Goal: Task Accomplishment & Management: Complete application form

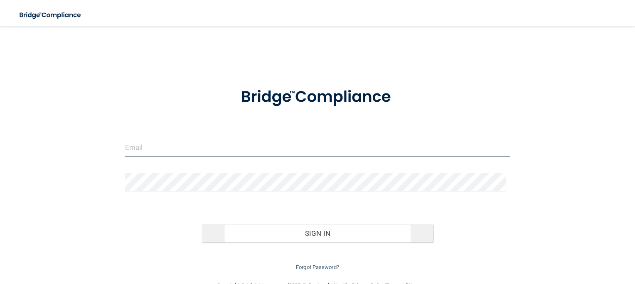
type input "[EMAIL_ADDRESS][DOMAIN_NAME]"
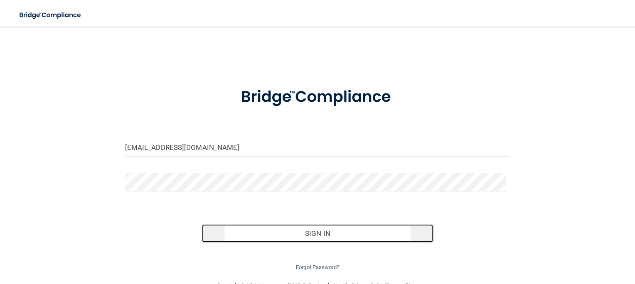
click at [308, 233] on button "Sign In" at bounding box center [317, 233] width 231 height 18
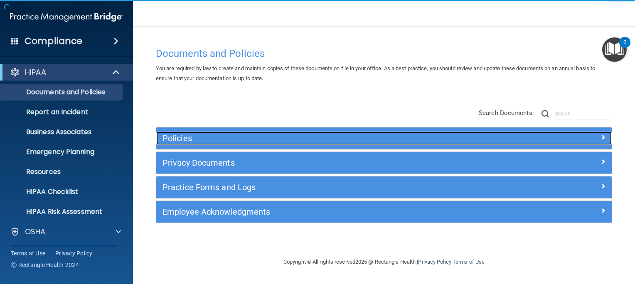
click at [182, 140] on h5 "Policies" at bounding box center [326, 138] width 329 height 9
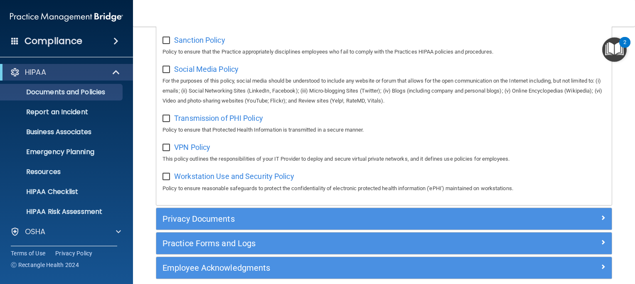
scroll to position [675, 0]
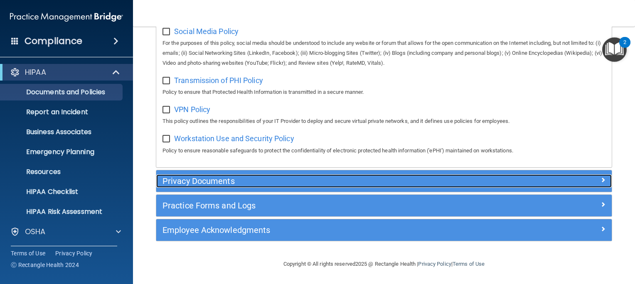
click at [189, 182] on h5 "Privacy Documents" at bounding box center [326, 181] width 329 height 9
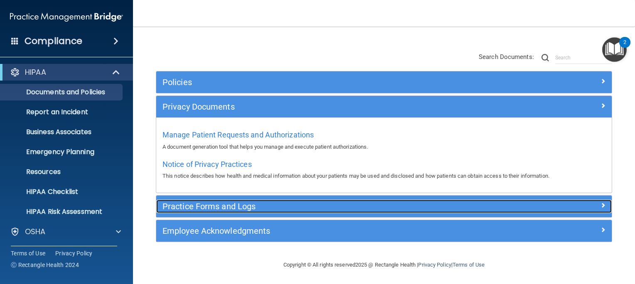
click at [199, 210] on h5 "Practice Forms and Logs" at bounding box center [326, 206] width 329 height 9
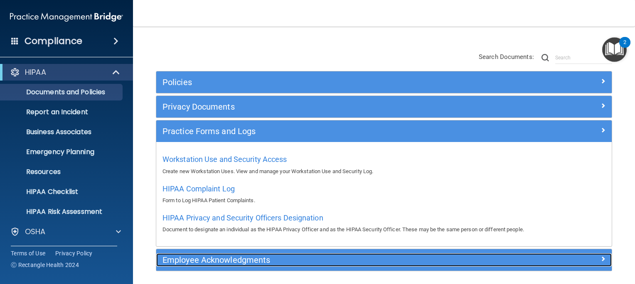
click at [193, 262] on h5 "Employee Acknowledgments" at bounding box center [326, 259] width 329 height 9
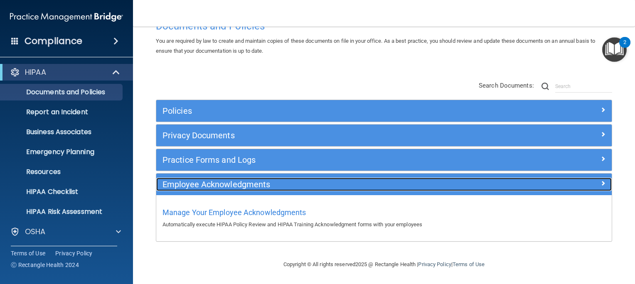
scroll to position [27, 0]
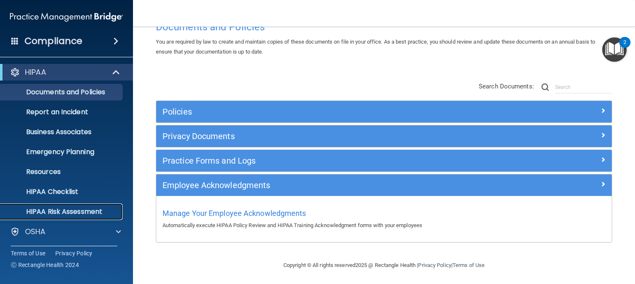
click at [54, 214] on p "HIPAA Risk Assessment" at bounding box center [61, 212] width 113 height 8
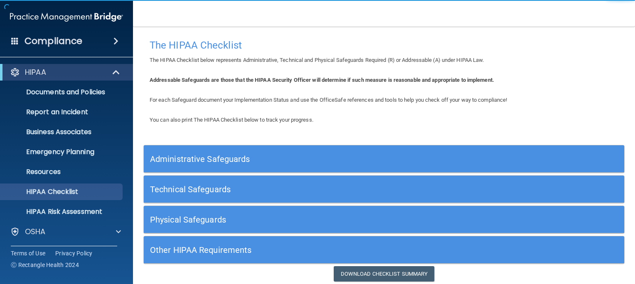
click at [205, 153] on div "Administrative Safeguards" at bounding box center [324, 159] width 360 height 19
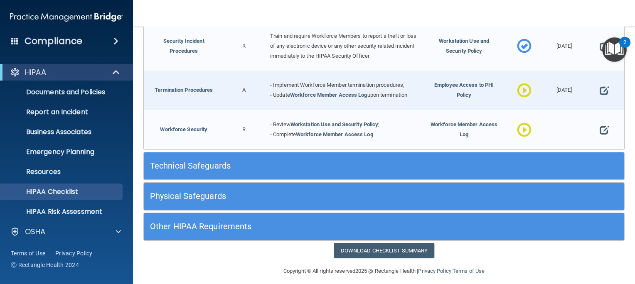
scroll to position [60, 0]
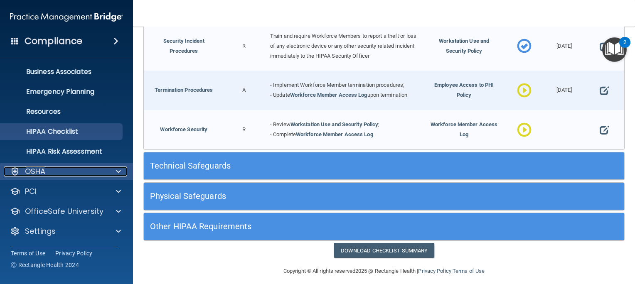
click at [44, 167] on p "OSHA" at bounding box center [35, 172] width 21 height 10
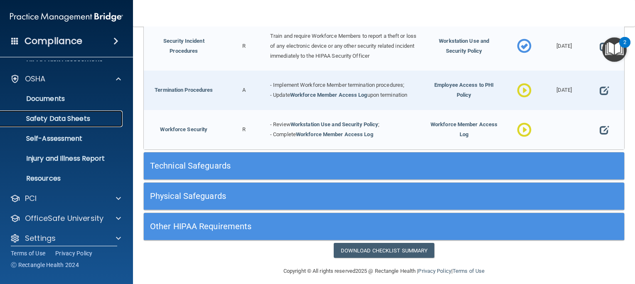
click at [42, 118] on p "Safety Data Sheets" at bounding box center [61, 119] width 113 height 8
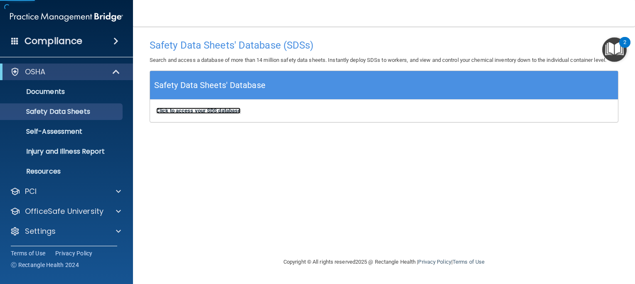
click at [201, 113] on b "Click to access your SDS database" at bounding box center [198, 111] width 84 height 6
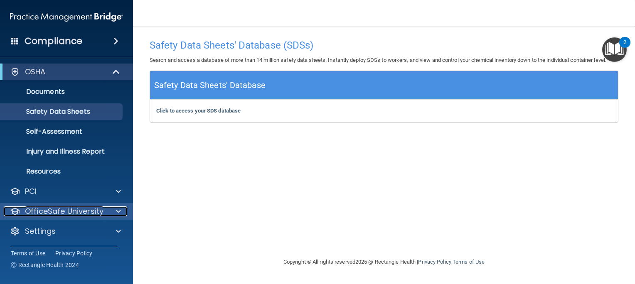
click at [60, 211] on p "OfficeSafe University" at bounding box center [64, 211] width 79 height 10
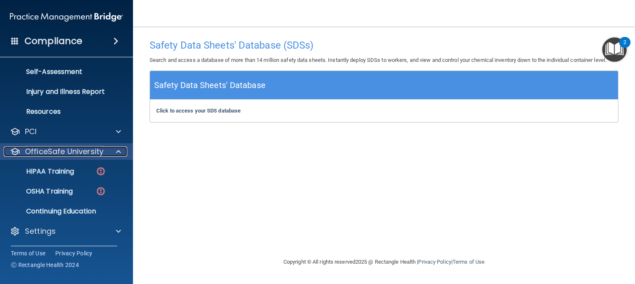
scroll to position [80, 0]
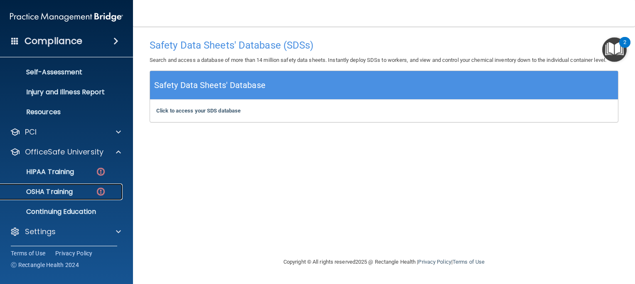
click at [58, 192] on p "OSHA Training" at bounding box center [38, 192] width 67 height 8
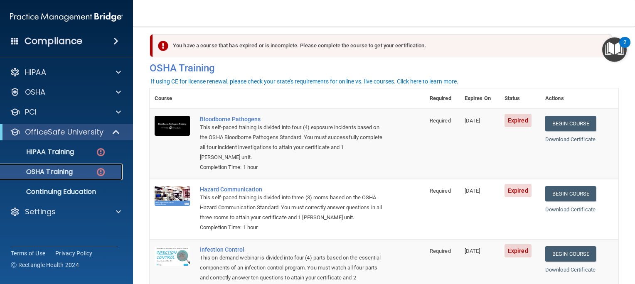
scroll to position [8, 0]
click at [57, 191] on p "Continuing Education" at bounding box center [61, 192] width 113 height 8
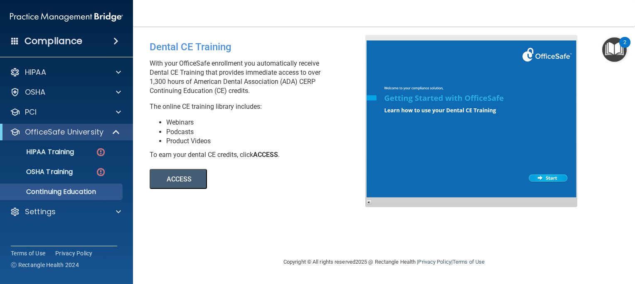
click at [181, 179] on button "ACCESS" at bounding box center [178, 179] width 57 height 20
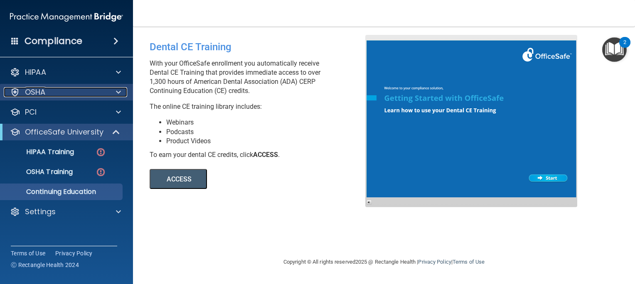
click at [35, 92] on p "OSHA" at bounding box center [35, 92] width 21 height 10
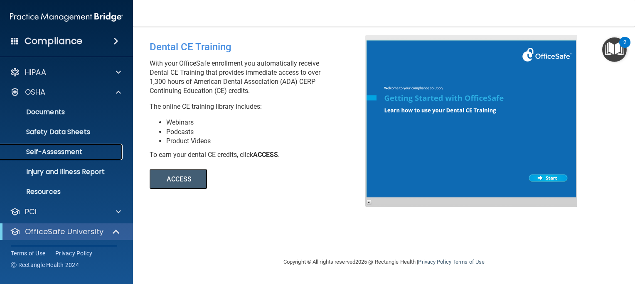
click at [55, 149] on p "Self-Assessment" at bounding box center [61, 152] width 113 height 8
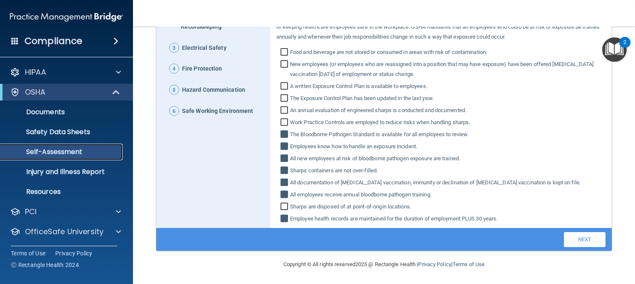
scroll to position [135, 0]
click at [572, 239] on link "Next" at bounding box center [585, 239] width 42 height 15
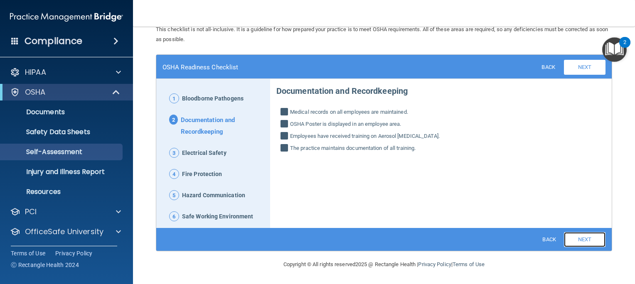
click at [572, 239] on link "Next" at bounding box center [585, 239] width 42 height 15
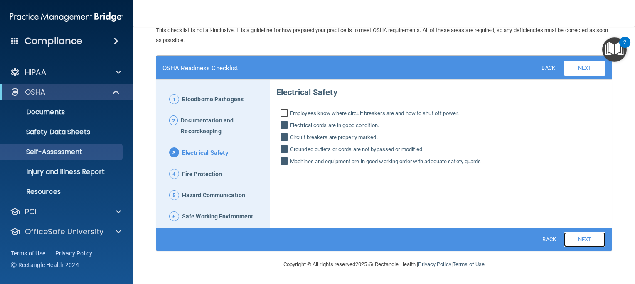
click at [572, 239] on link "Next" at bounding box center [585, 239] width 42 height 15
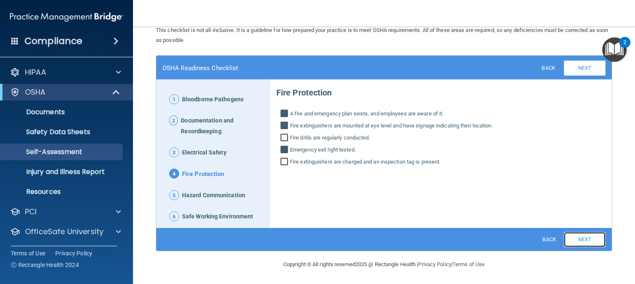
click at [572, 239] on link "Next" at bounding box center [585, 239] width 42 height 15
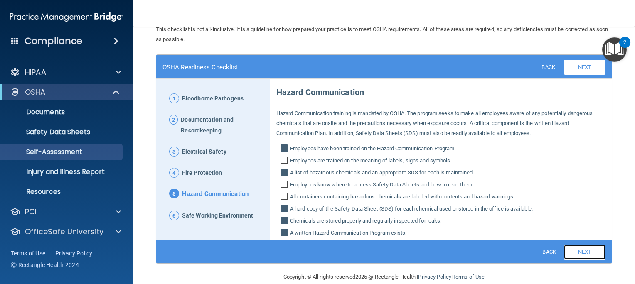
click at [577, 253] on link "Next" at bounding box center [585, 252] width 42 height 15
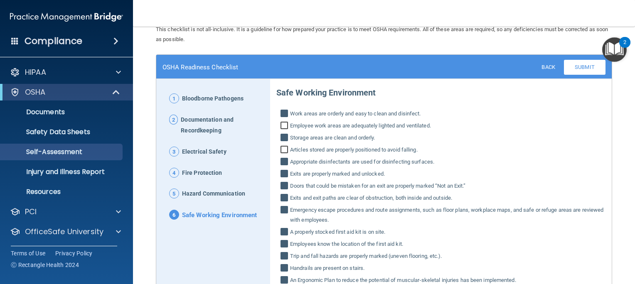
scroll to position [187, 0]
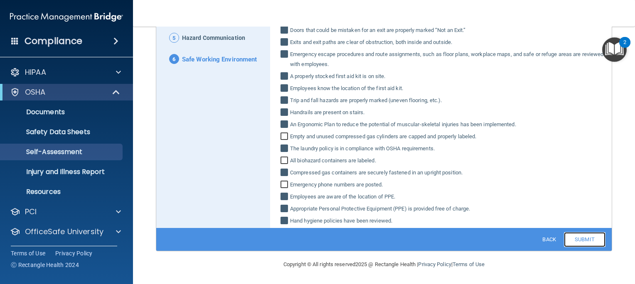
click at [575, 241] on link "Submit" at bounding box center [585, 239] width 42 height 15
